Goal: Information Seeking & Learning: Find contact information

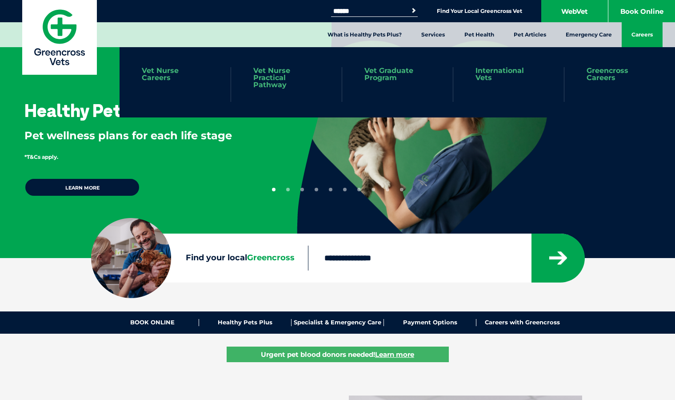
click at [647, 33] on link "Careers" at bounding box center [642, 34] width 41 height 25
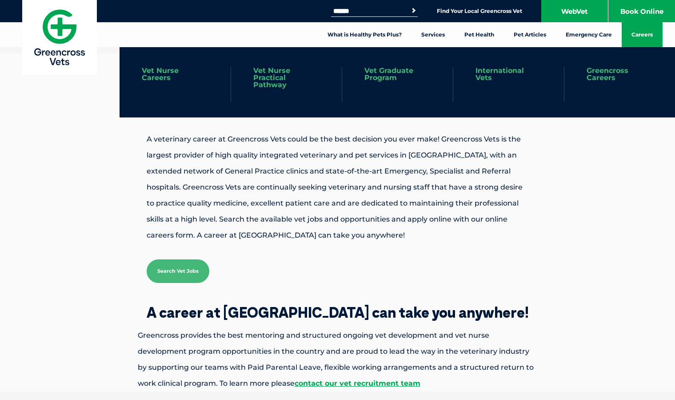
click at [591, 74] on link "Greencross Careers" at bounding box center [620, 74] width 66 height 14
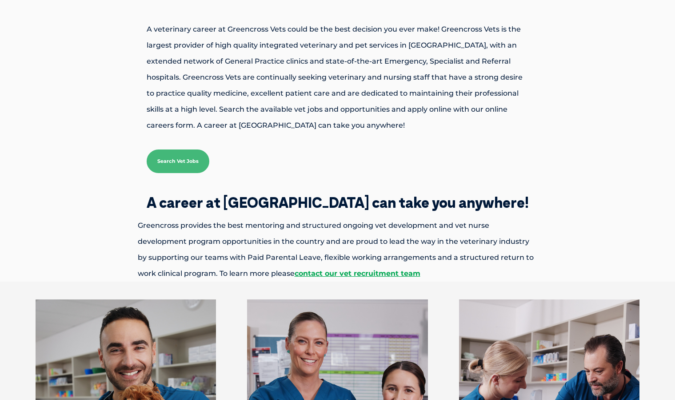
scroll to position [265, 0]
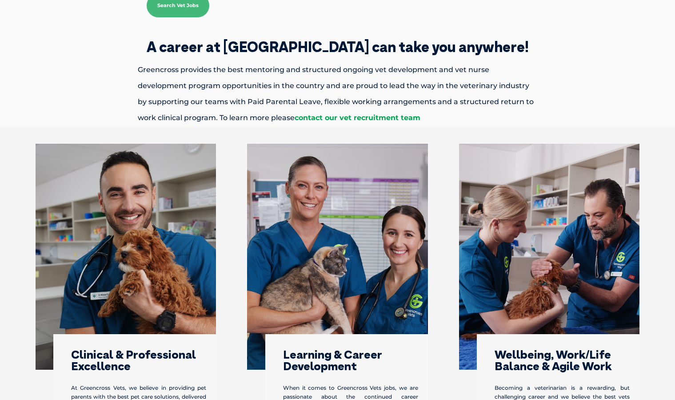
click at [352, 117] on link "contact our vet recruitment team" at bounding box center [358, 117] width 126 height 8
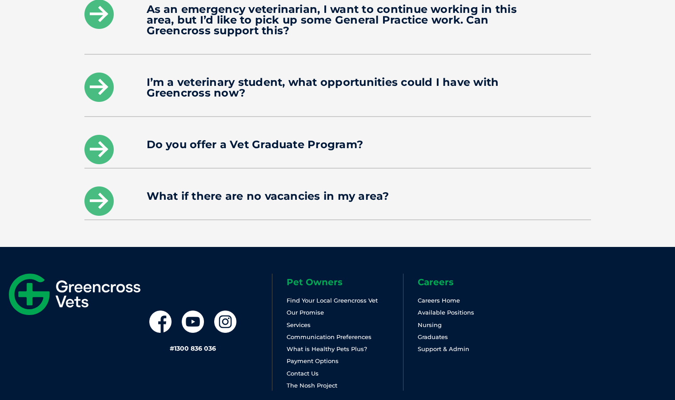
scroll to position [1473, 0]
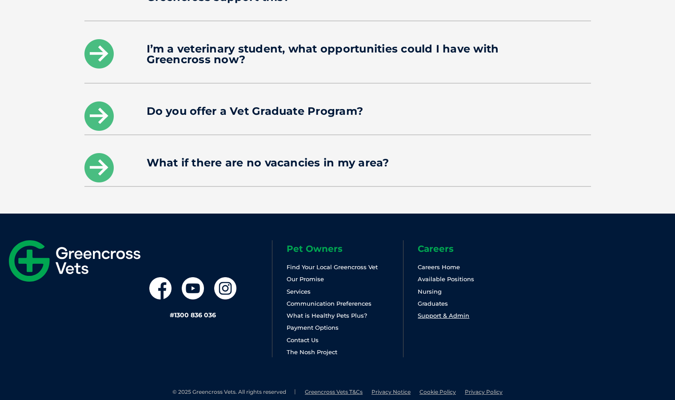
click at [429, 312] on link "Support & Admin" at bounding box center [444, 315] width 52 height 7
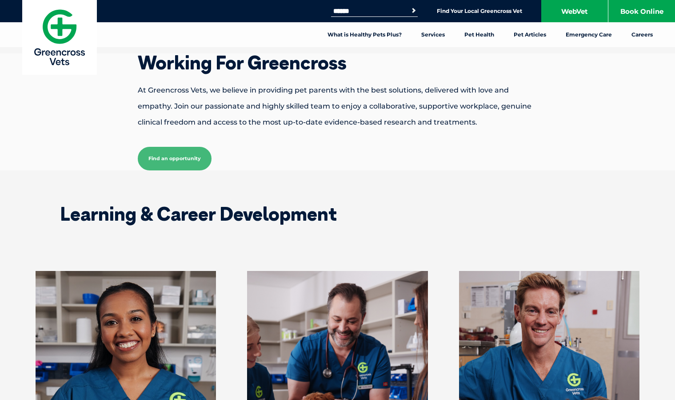
click at [176, 161] on link "Find an opportunity" at bounding box center [175, 159] width 74 height 24
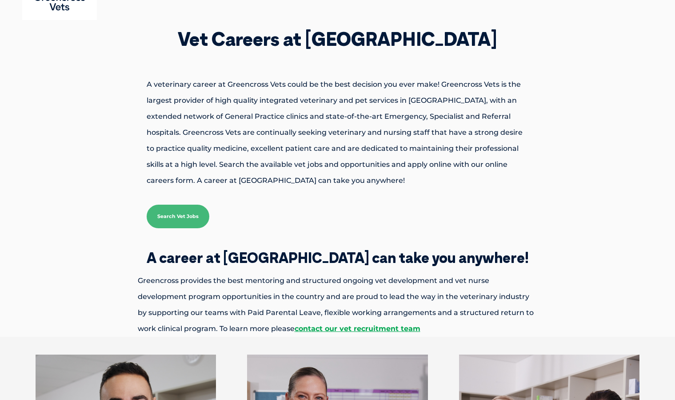
scroll to position [101, 0]
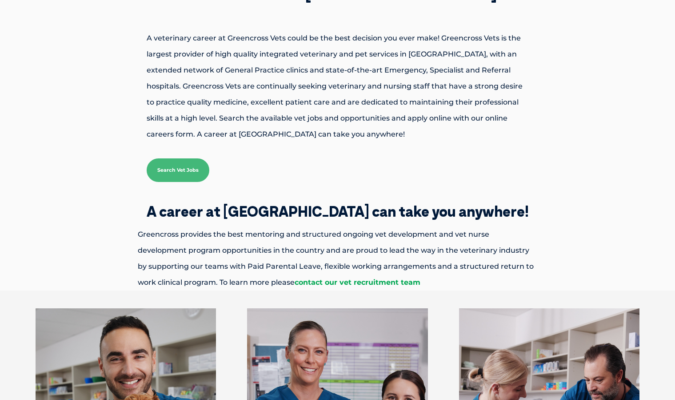
click at [300, 282] on link "contact our vet recruitment team" at bounding box center [358, 282] width 126 height 8
